Goal: Use online tool/utility: Utilize a website feature to perform a specific function

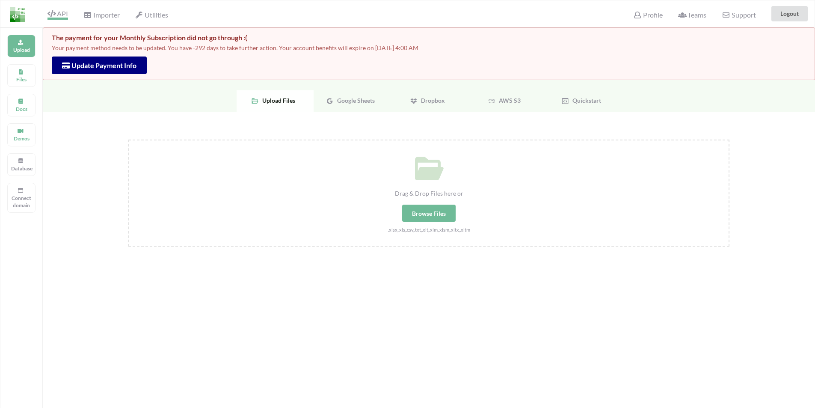
click at [61, 13] on span "API" at bounding box center [58, 14] width 21 height 10
click at [360, 100] on span "Google Sheets" at bounding box center [354, 100] width 41 height 7
click at [417, 200] on span "Select Your Google Sheets" at bounding box center [429, 199] width 89 height 16
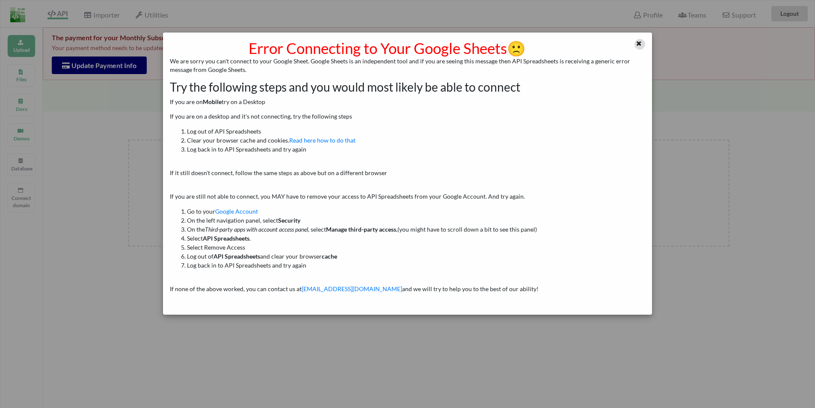
click at [643, 44] on div at bounding box center [640, 44] width 11 height 11
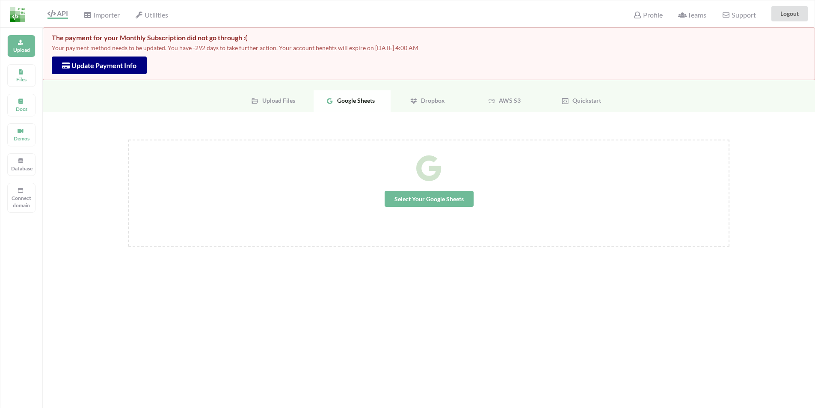
click at [441, 198] on span "Select Your Google Sheets" at bounding box center [429, 199] width 89 height 16
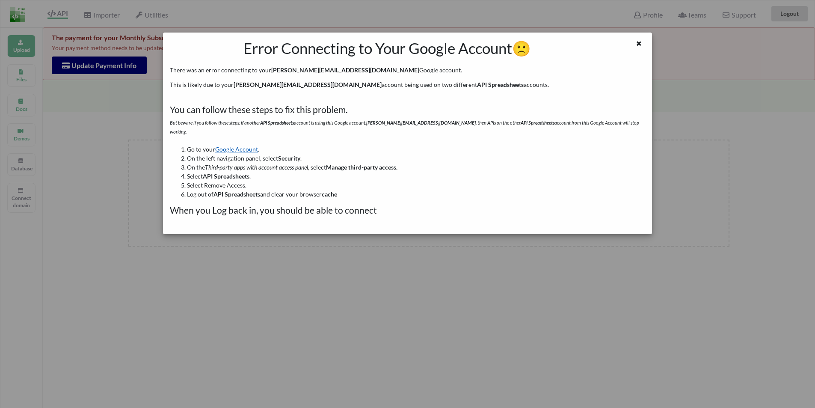
click at [235, 146] on link "Google Account" at bounding box center [236, 149] width 43 height 7
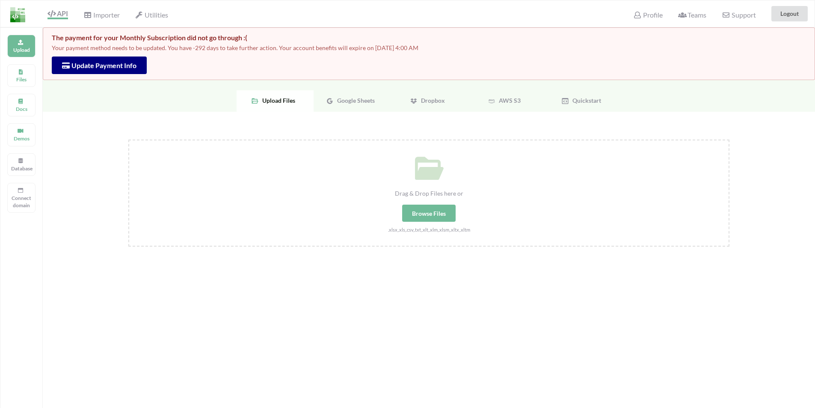
click at [356, 102] on span "Google Sheets" at bounding box center [354, 100] width 41 height 7
click at [421, 198] on span "Select Your Google Sheets" at bounding box center [429, 199] width 89 height 16
click at [362, 104] on div "Google Sheets" at bounding box center [352, 100] width 77 height 21
click at [418, 198] on span "Select Your Google Sheets" at bounding box center [429, 199] width 89 height 16
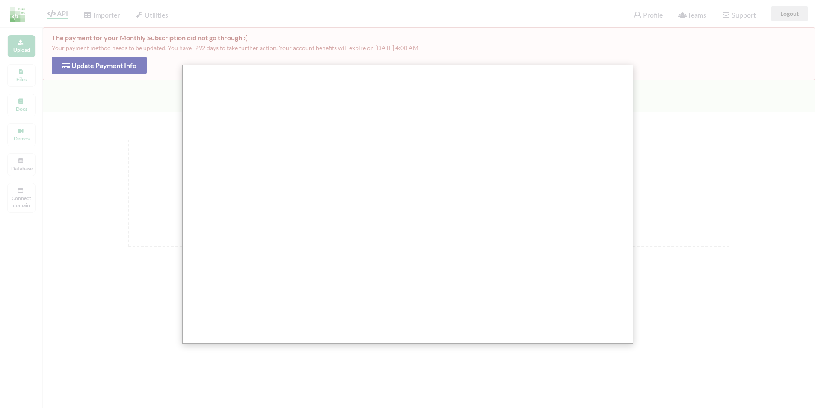
click at [386, 27] on div at bounding box center [408, 327] width 817 height 654
